Goal: Navigation & Orientation: Find specific page/section

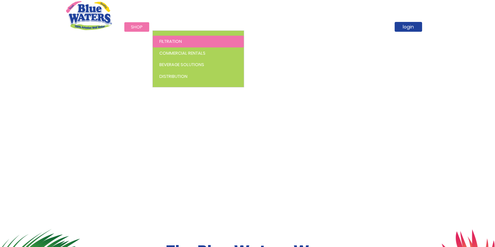
click at [167, 42] on span "Filtration" at bounding box center [170, 41] width 23 height 6
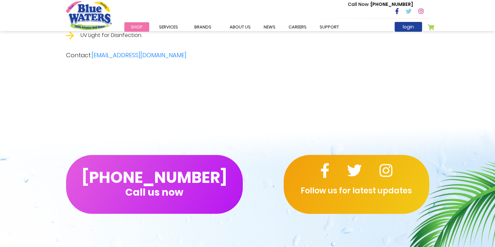
scroll to position [1522, 0]
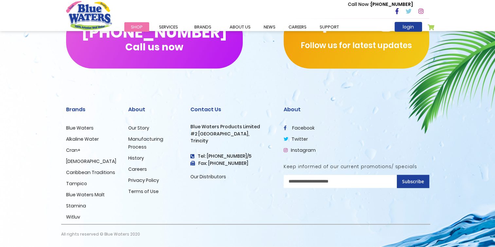
click at [80, 131] on link "Blue Waters" at bounding box center [79, 128] width 27 height 7
